Goal: Task Accomplishment & Management: Manage account settings

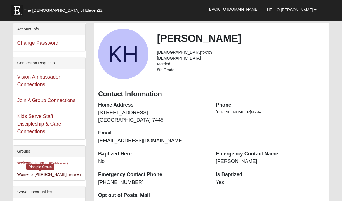
click at [32, 175] on link "Women's Horne (Leader )" at bounding box center [48, 174] width 63 height 4
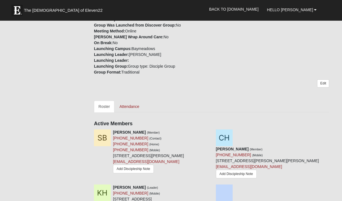
scroll to position [182, 0]
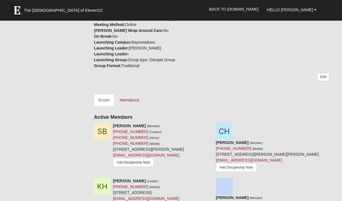
click at [108, 98] on link "Roster" at bounding box center [104, 100] width 20 height 12
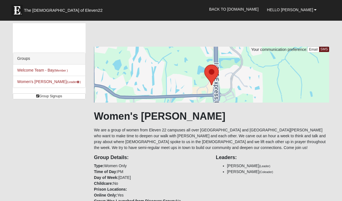
click at [108, 101] on div at bounding box center [211, 75] width 235 height 56
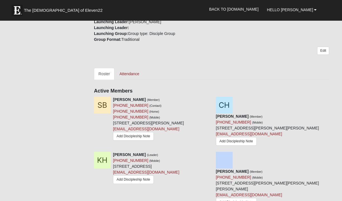
scroll to position [207, 0]
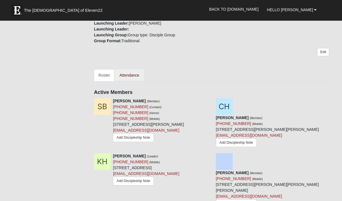
click at [130, 74] on link "Attendance" at bounding box center [129, 75] width 29 height 12
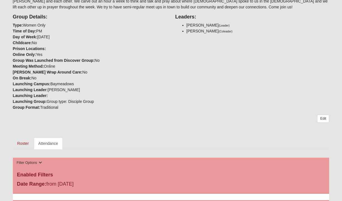
scroll to position [131, 0]
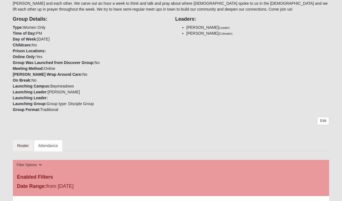
click at [23, 143] on link "Roster" at bounding box center [23, 146] width 20 height 12
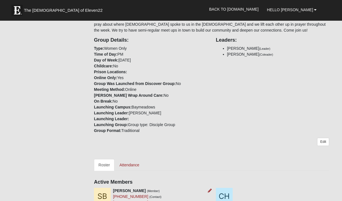
scroll to position [117, 0]
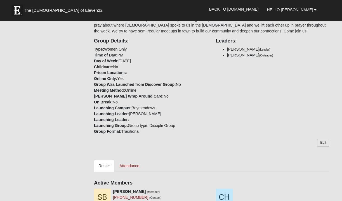
click at [324, 143] on link "Edit" at bounding box center [323, 143] width 12 height 8
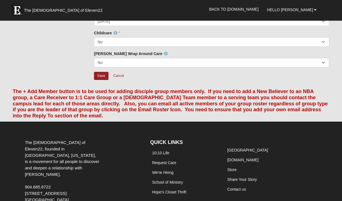
scroll to position [135, 0]
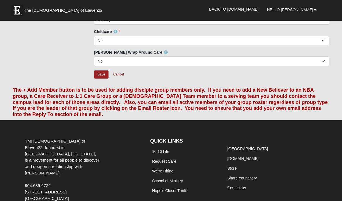
scroll to position [117, 0]
